Goal: Communication & Community: Answer question/provide support

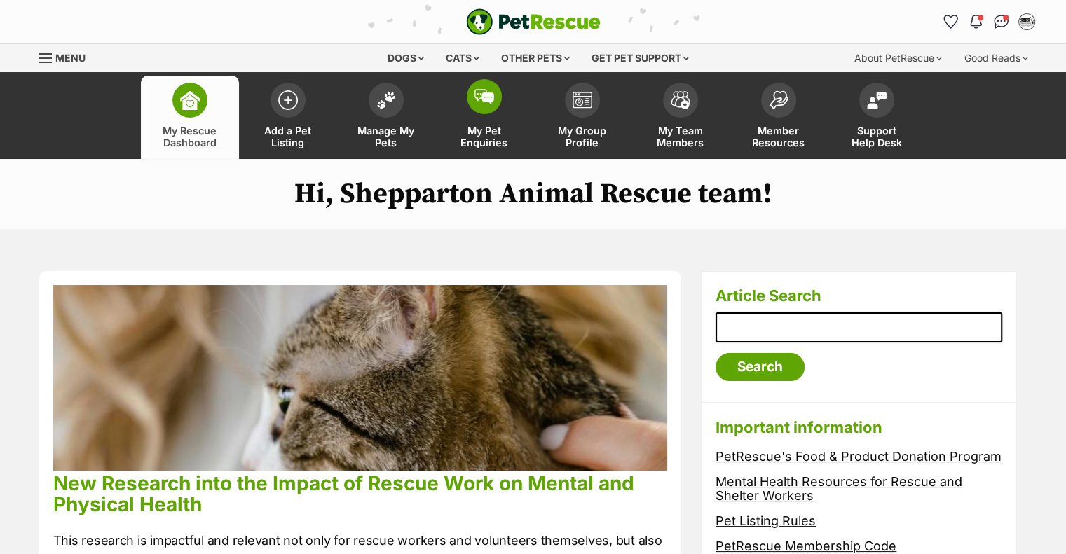
click at [479, 134] on span "My Pet Enquiries" at bounding box center [484, 137] width 63 height 24
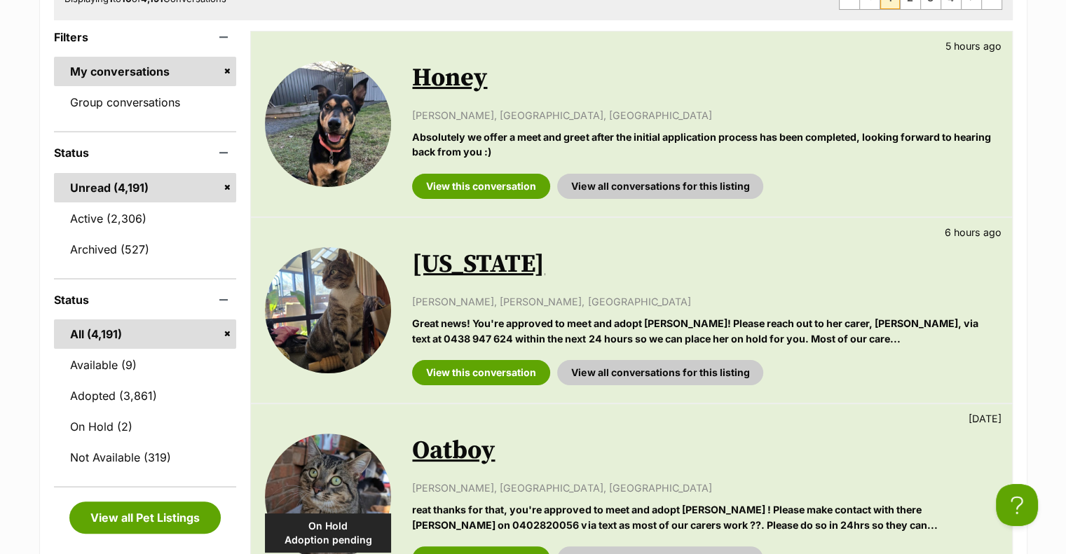
scroll to position [280, 0]
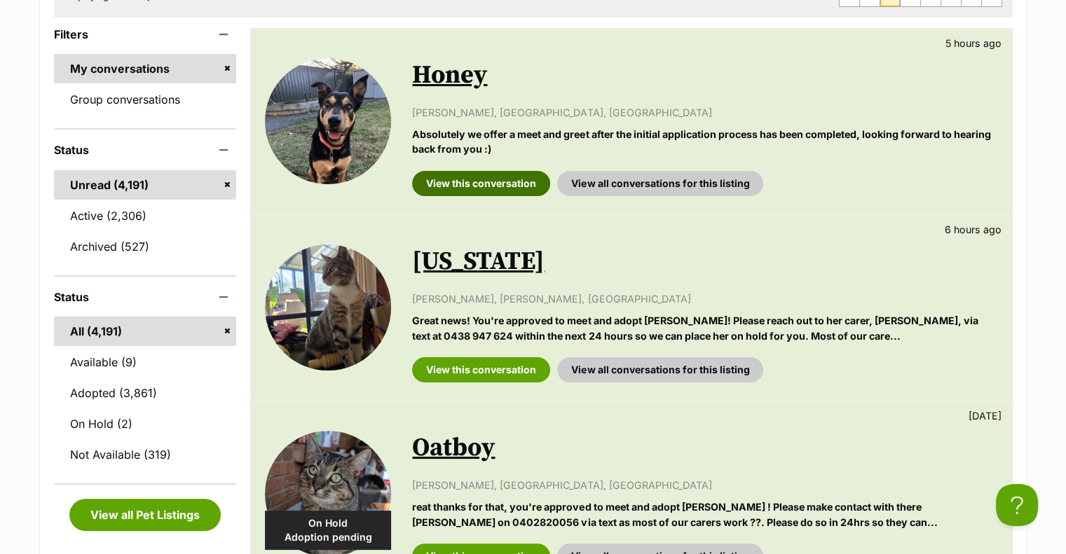
click at [488, 171] on link "View this conversation" at bounding box center [481, 183] width 138 height 25
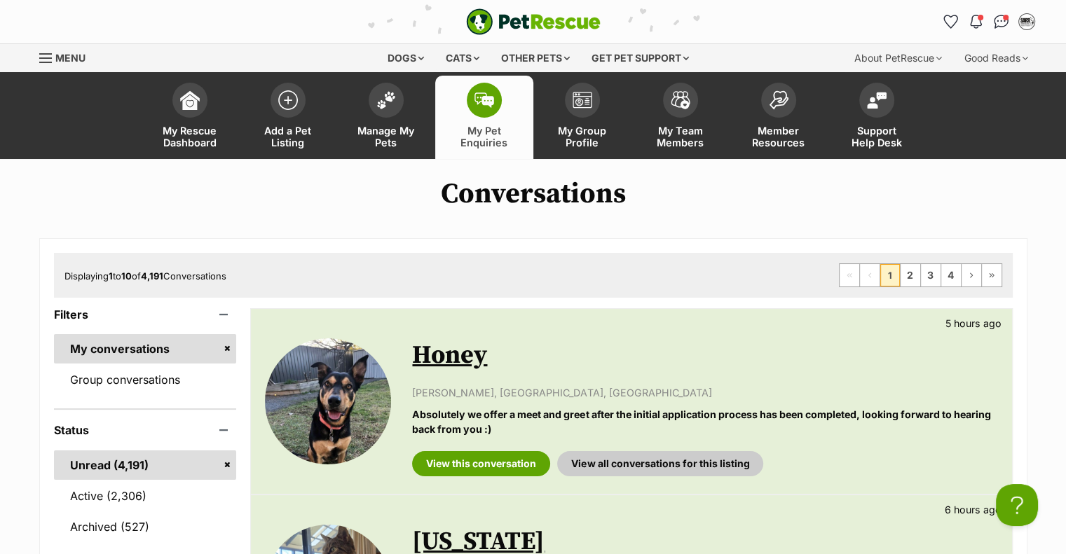
scroll to position [0, 0]
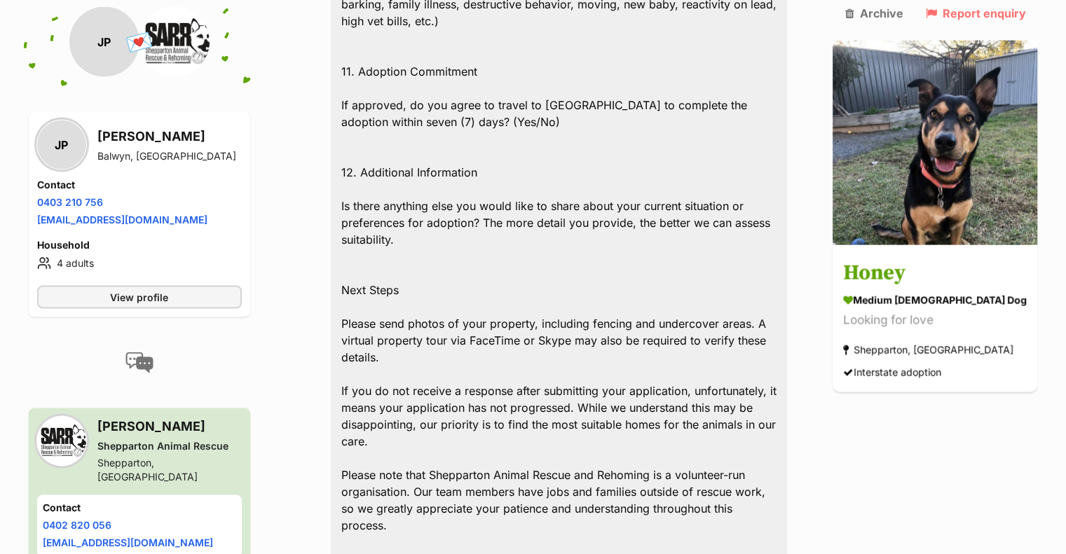
scroll to position [2732, 0]
